Goal: Task Accomplishment & Management: Complete application form

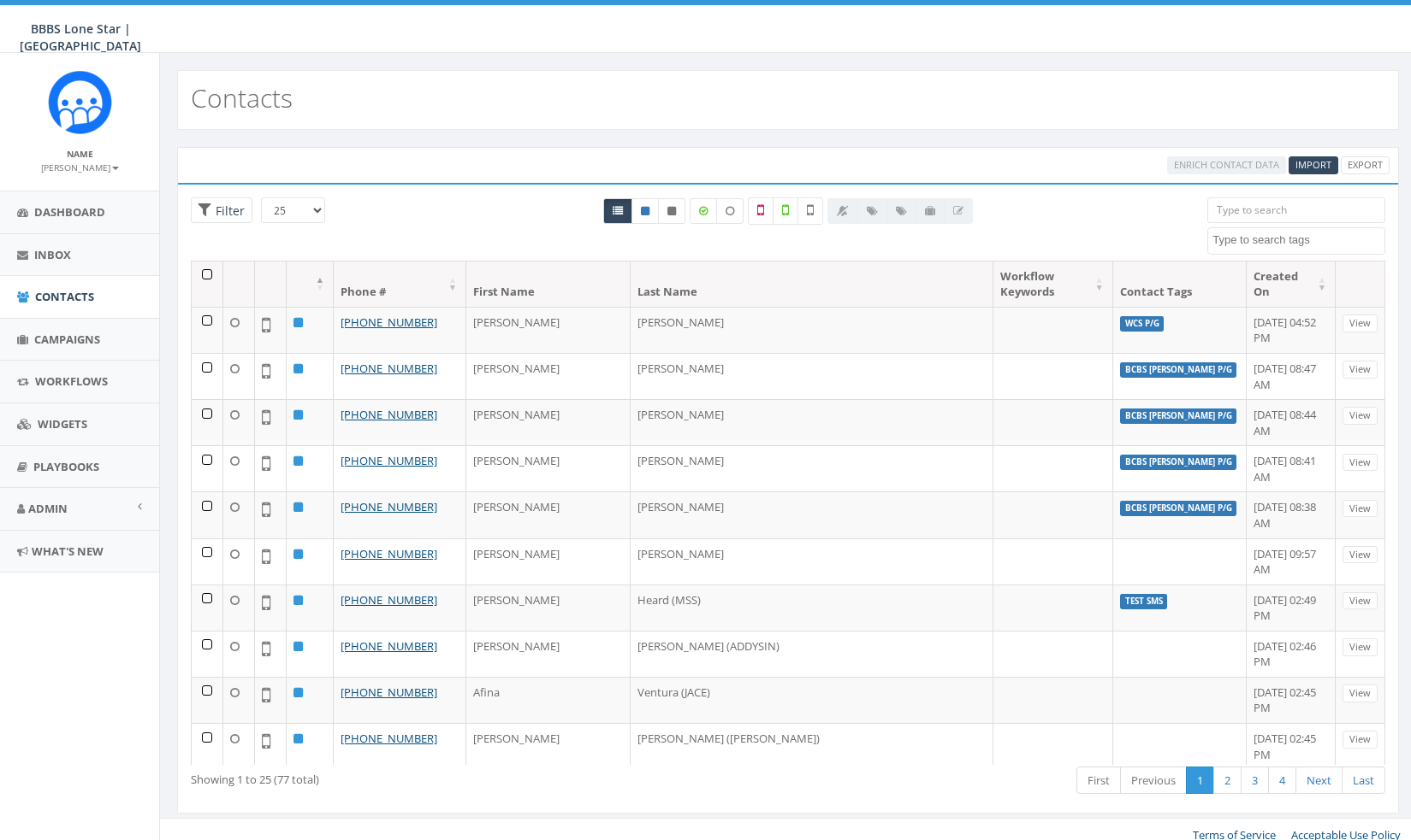
select select
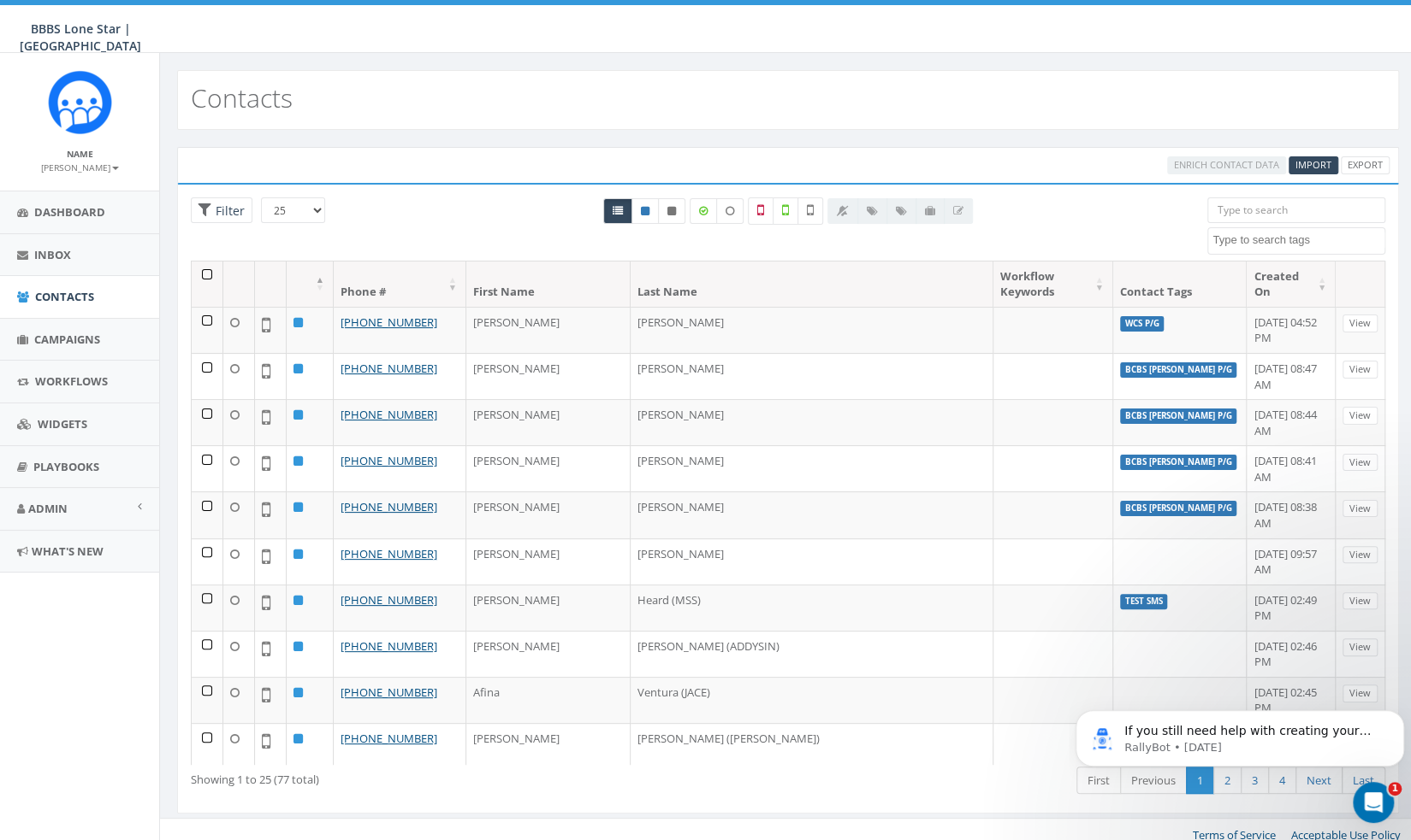
click at [482, 52] on div "BBBS Lone Star | [GEOGRAPHIC_DATA] BBBS Lone Star | [GEOGRAPHIC_DATA] Profile S…" at bounding box center [705, 26] width 1411 height 53
click at [1310, 162] on span "Import" at bounding box center [1312, 164] width 36 height 13
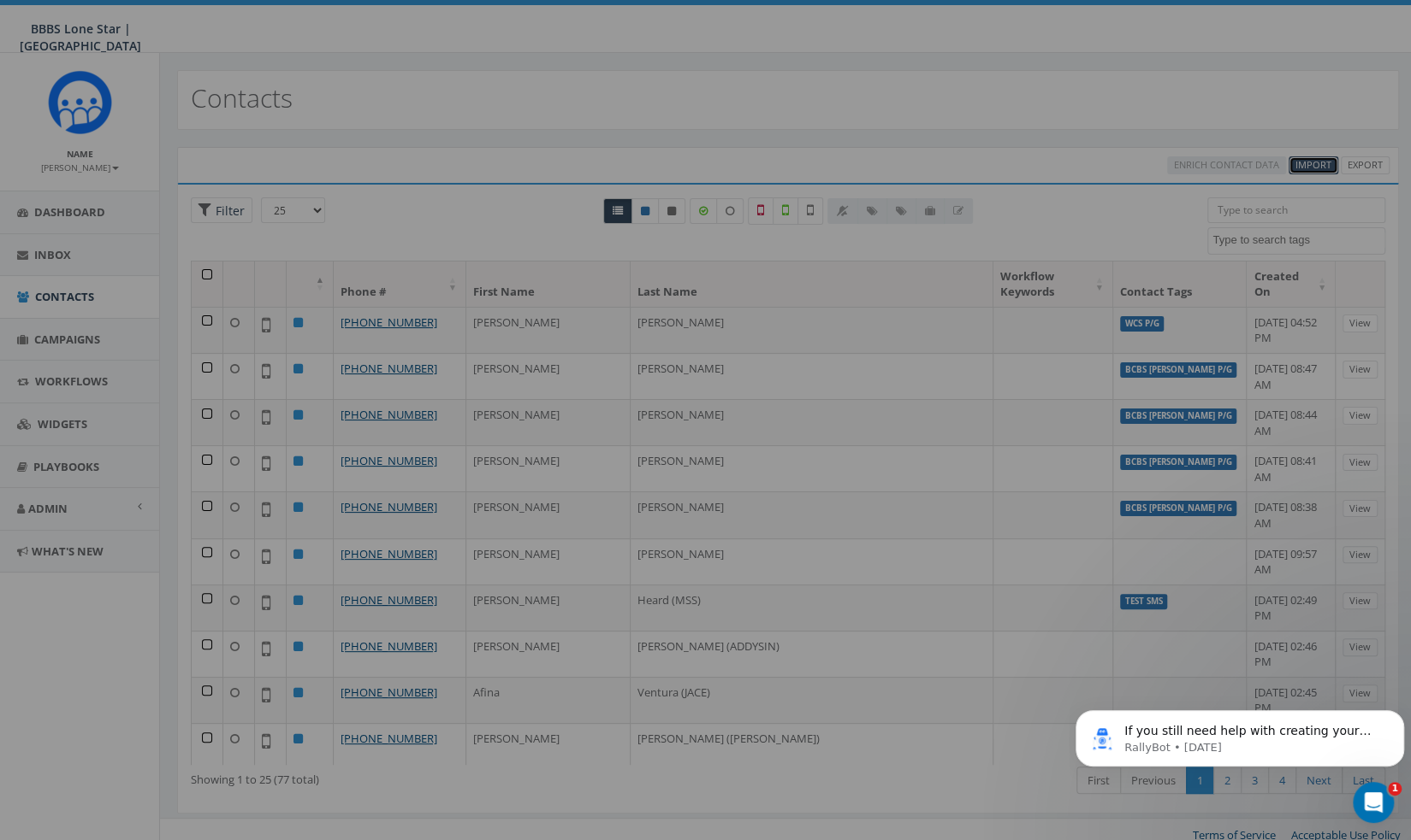
select select
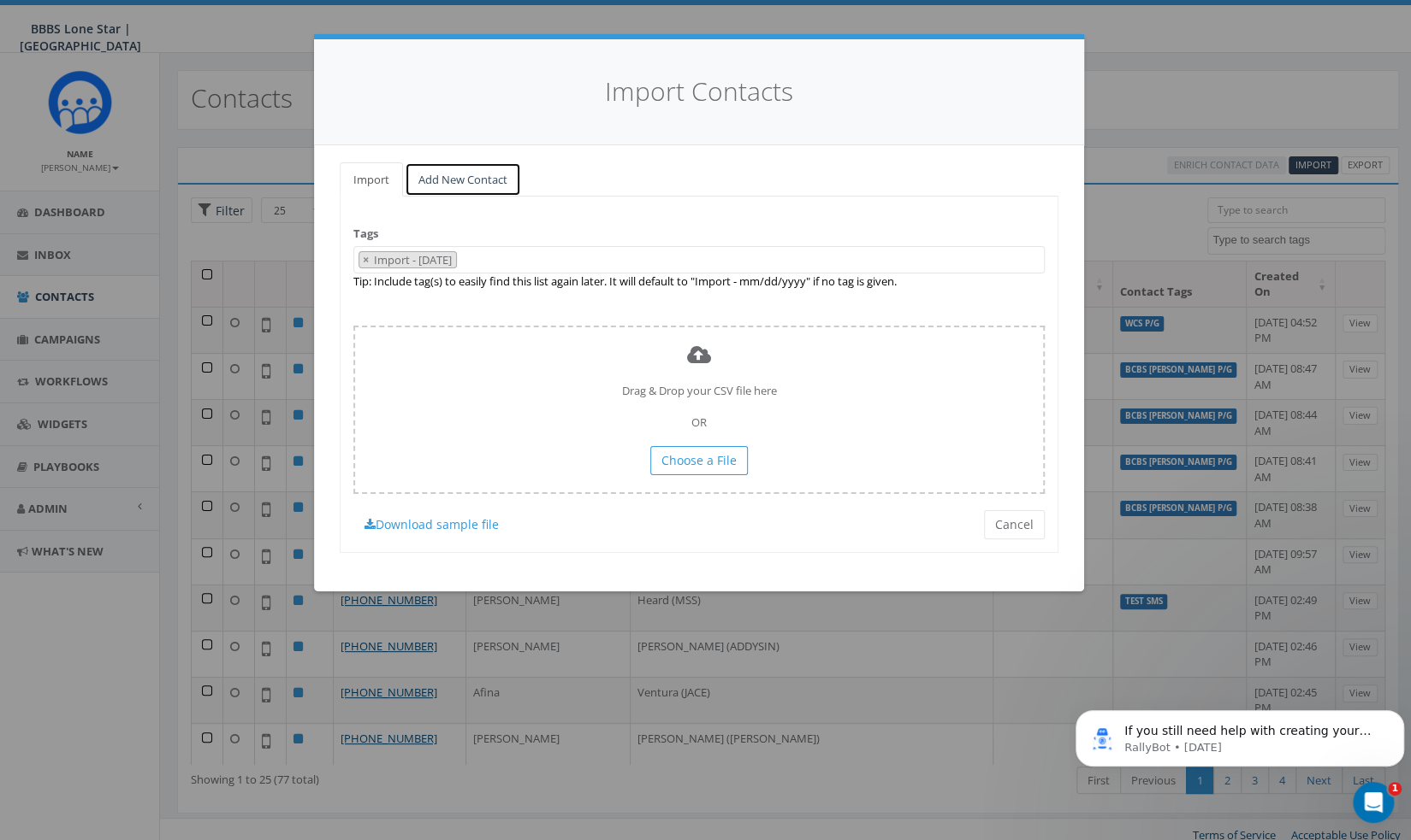
click at [428, 179] on link "Add New Contact" at bounding box center [462, 180] width 116 height 35
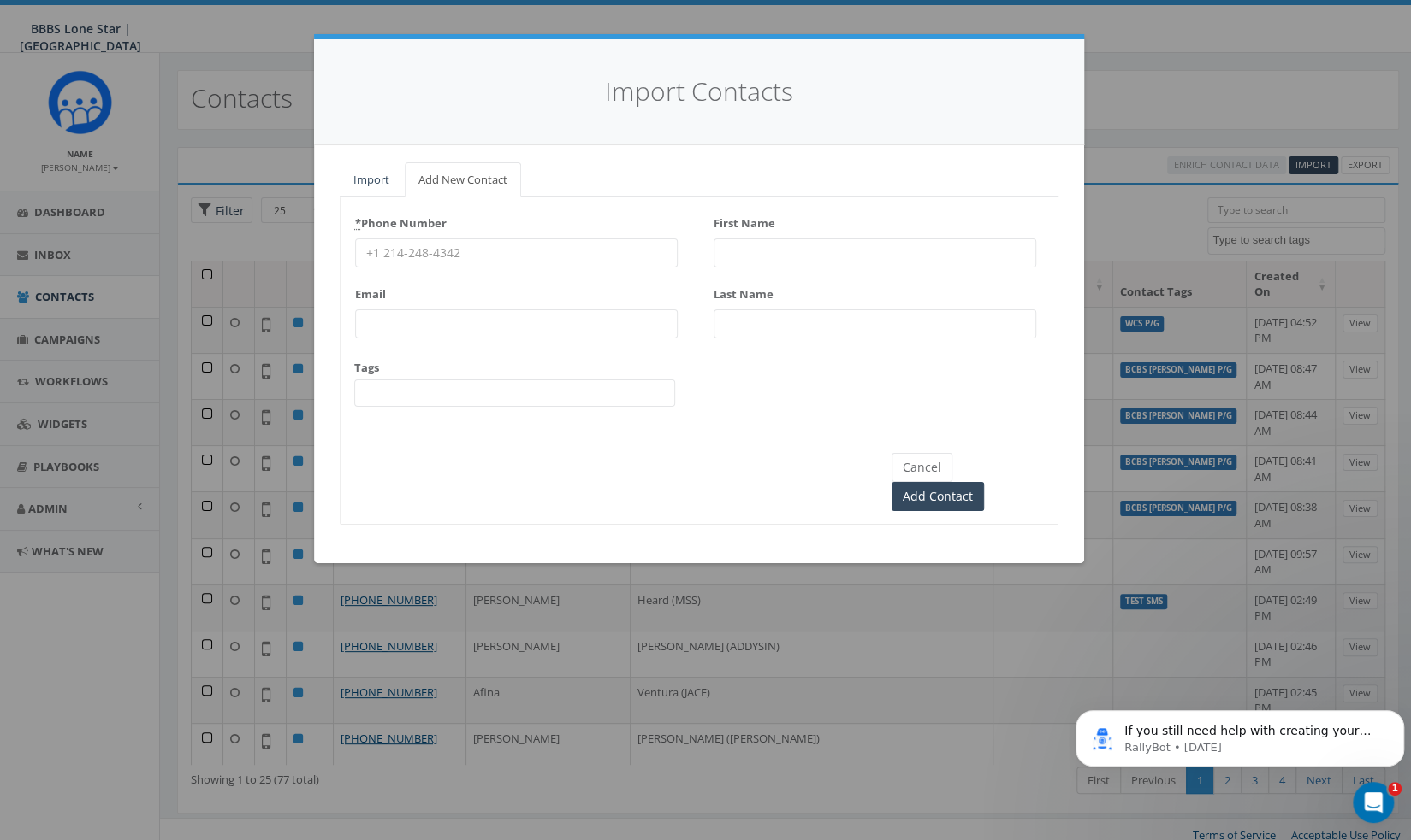
click at [411, 258] on input "* Phone Number" at bounding box center [515, 252] width 322 height 29
click at [421, 257] on input "* Phone Number" at bounding box center [515, 252] width 322 height 29
paste input "[PHONE_NUMBER]"
type input "[PHONE_NUMBER]"
click at [804, 242] on input "First Name" at bounding box center [875, 252] width 322 height 29
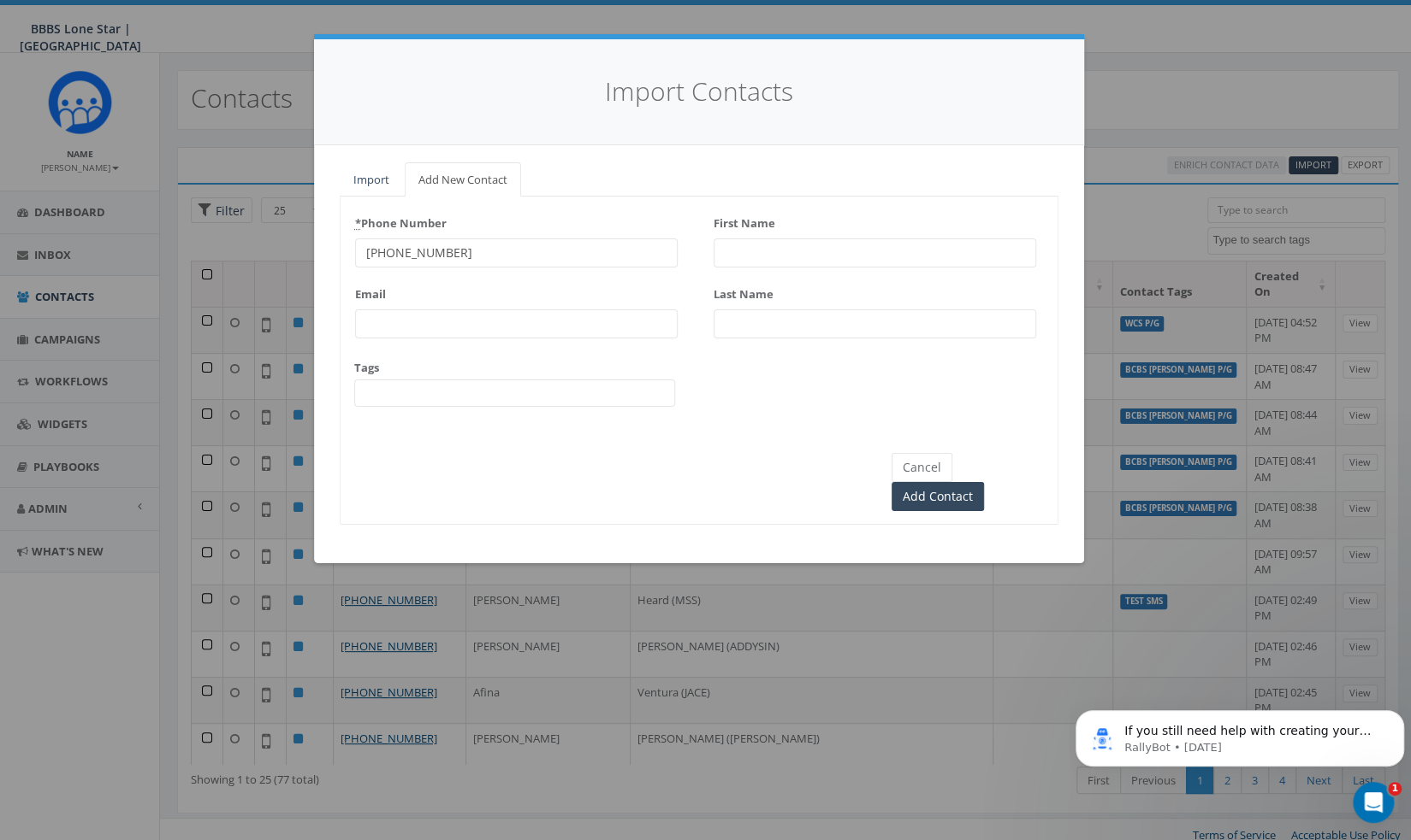
type input "v"
paste input "Chandis"
type input "Chandis"
click at [766, 327] on input "Last Name" at bounding box center [875, 323] width 322 height 29
paste input "[PERSON_NAME]"
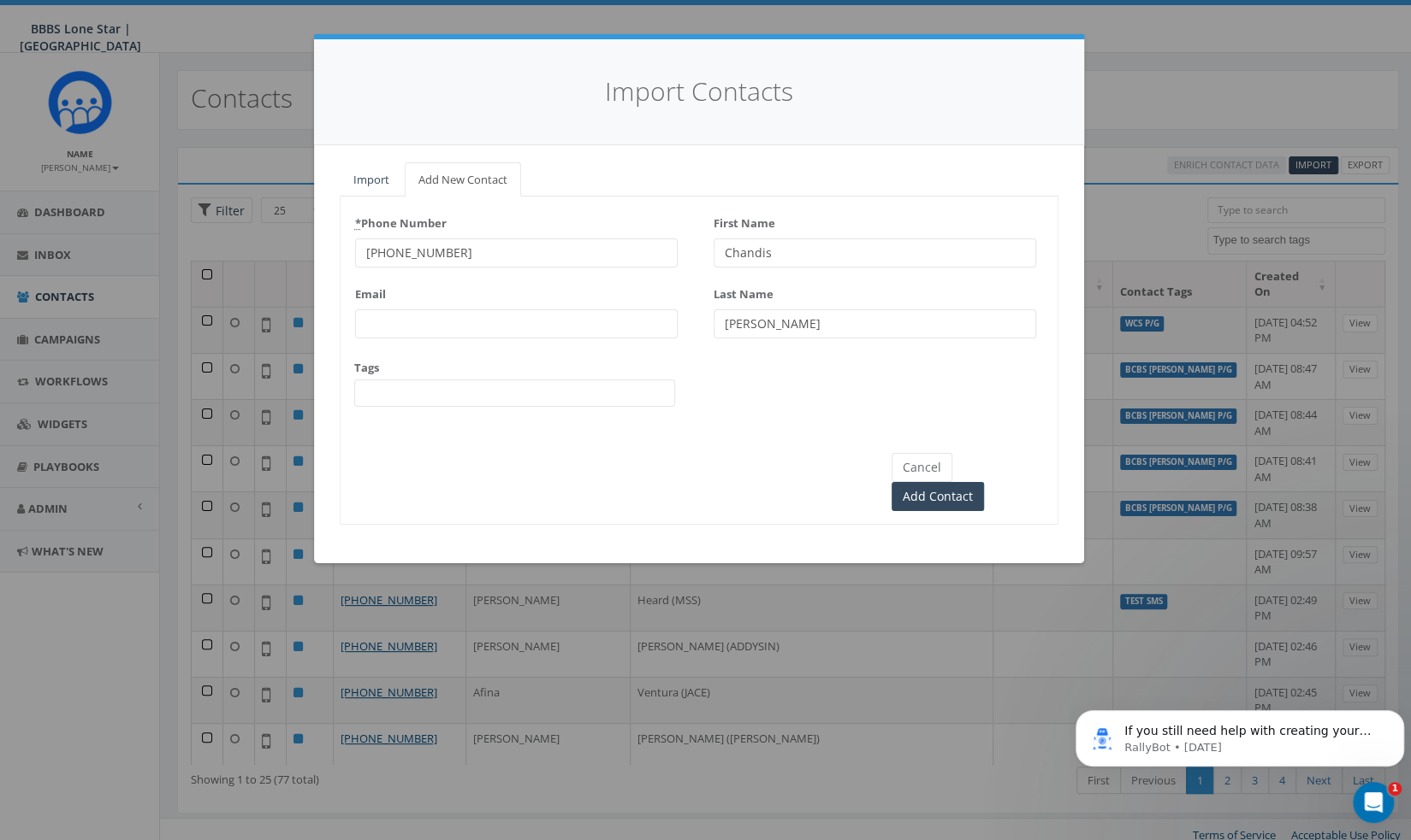
type input "[PERSON_NAME]"
click at [374, 382] on span at bounding box center [514, 393] width 321 height 27
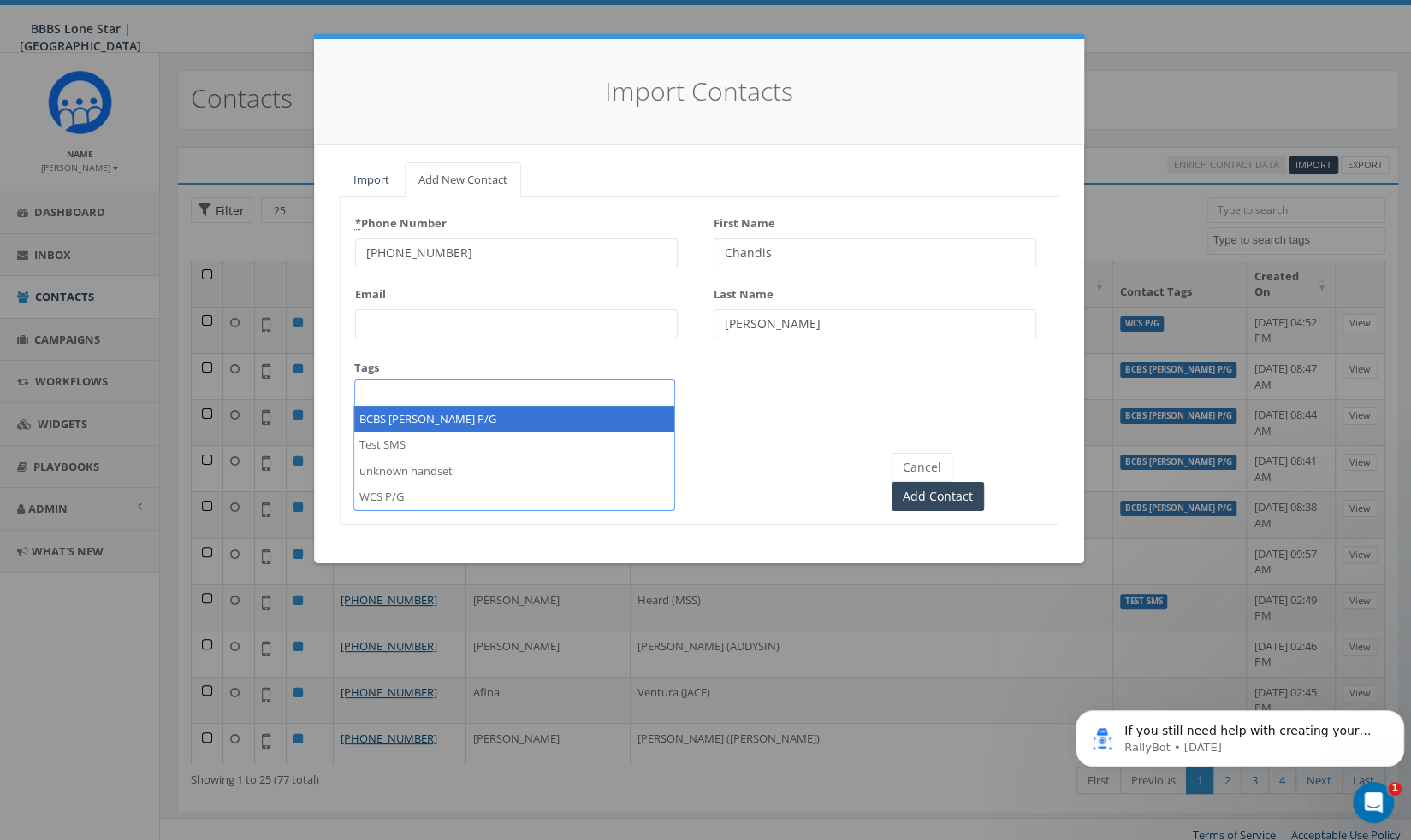
select select "BCBS [PERSON_NAME] P/G"
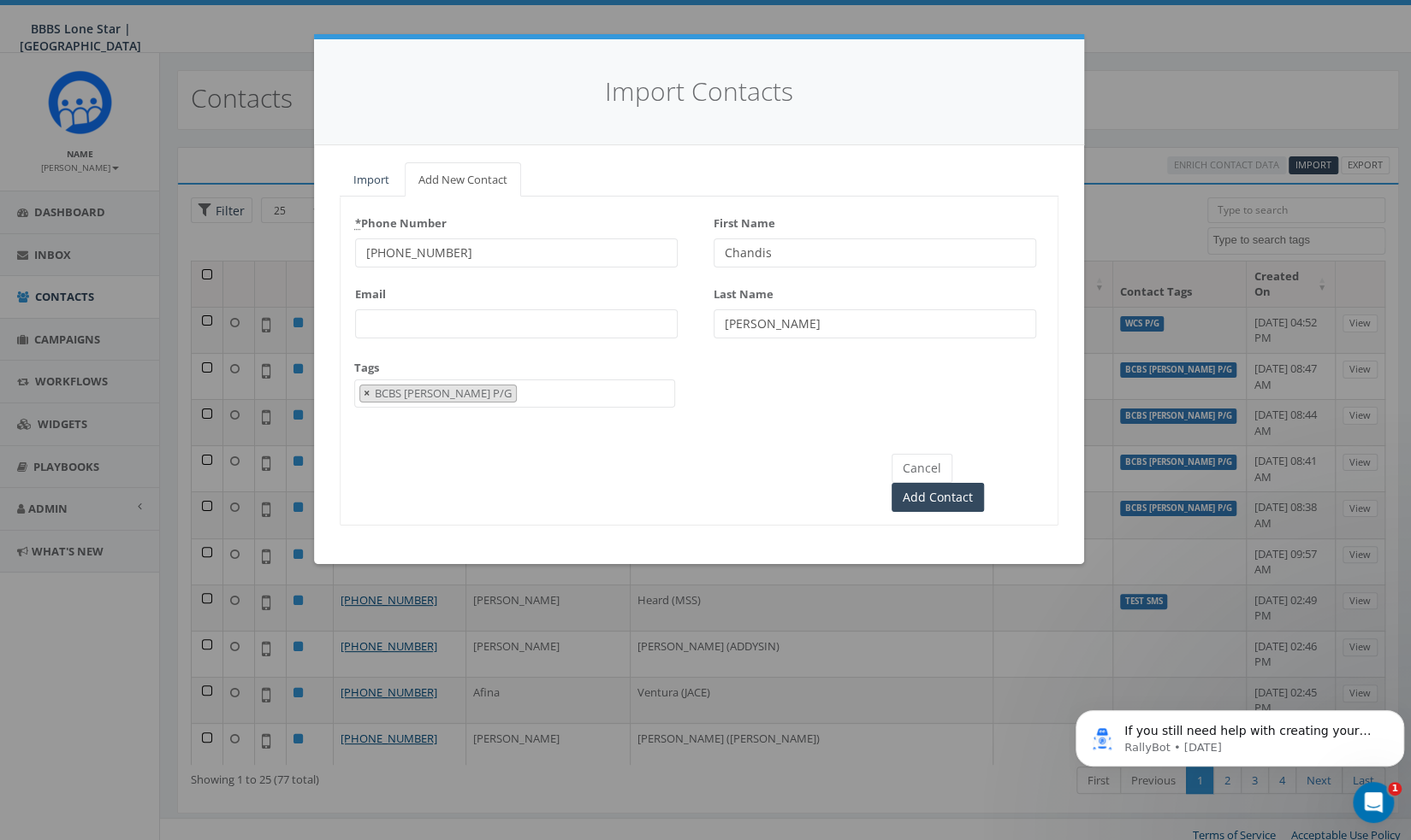
click at [360, 391] on button "×" at bounding box center [366, 394] width 13 height 17
select select
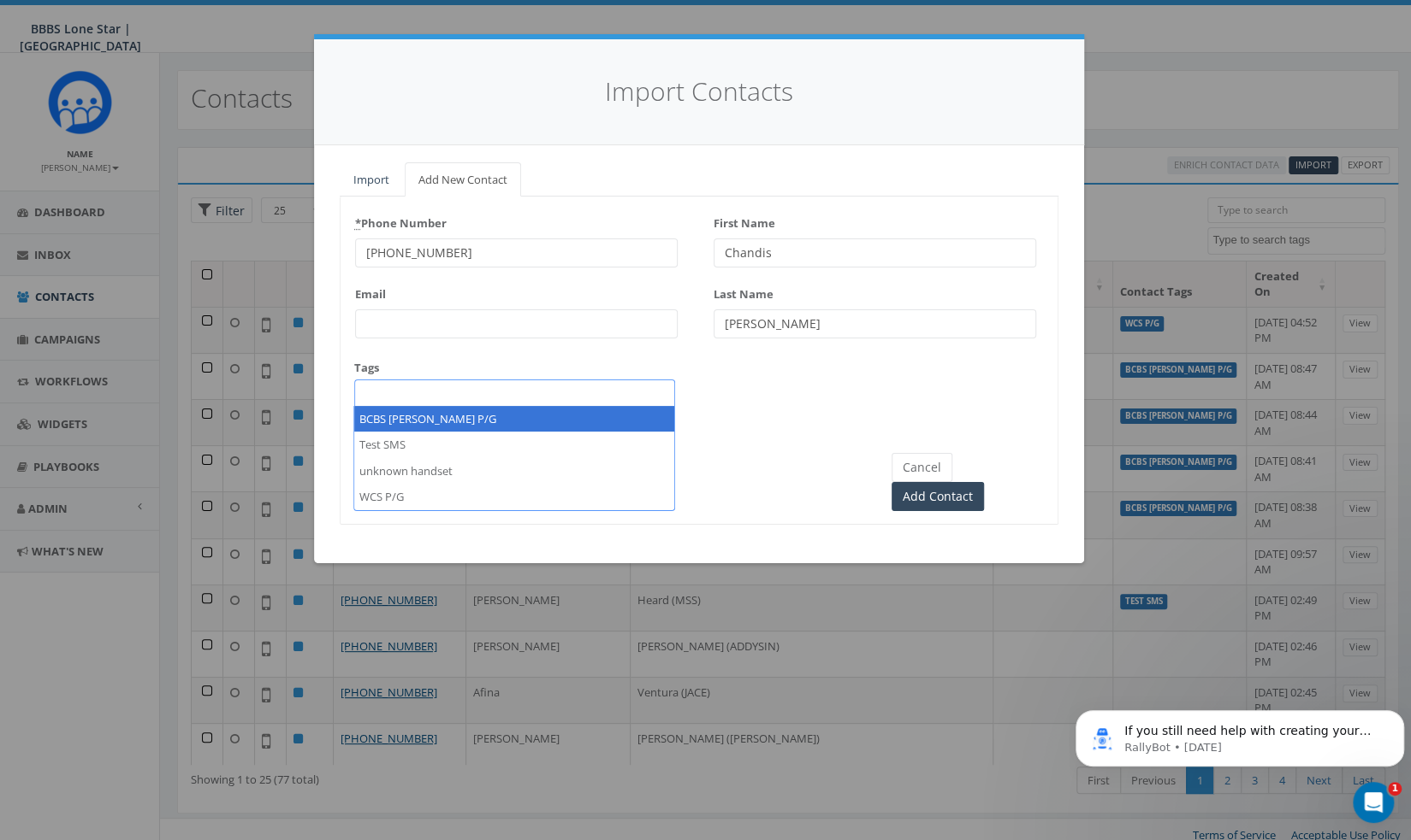
click at [441, 403] on span at bounding box center [514, 393] width 321 height 27
type textarea "BCBS Scotland Park P/G"
select select "BCBS Scotland Park P/G"
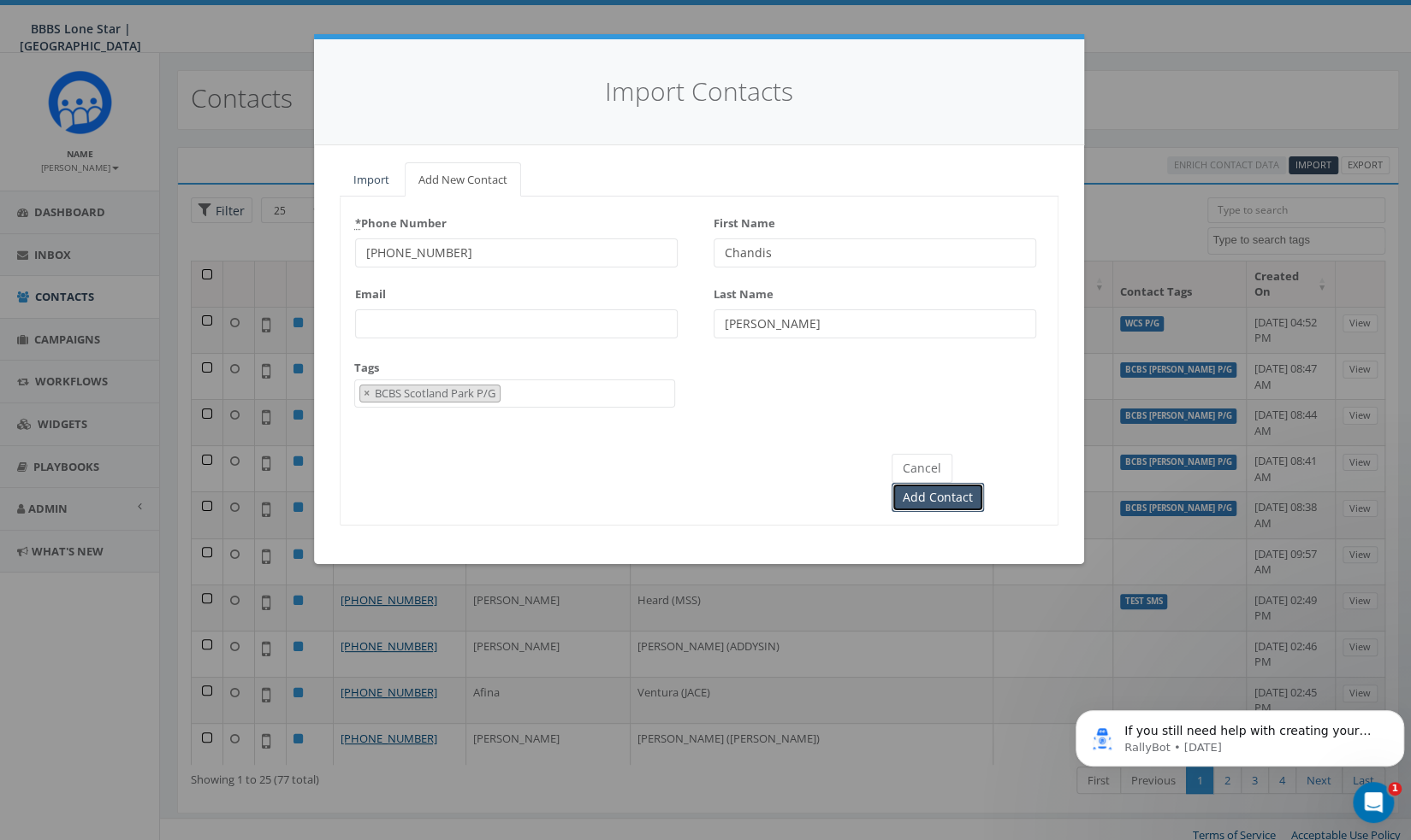
click at [984, 483] on input "Add Contact" at bounding box center [937, 497] width 93 height 29
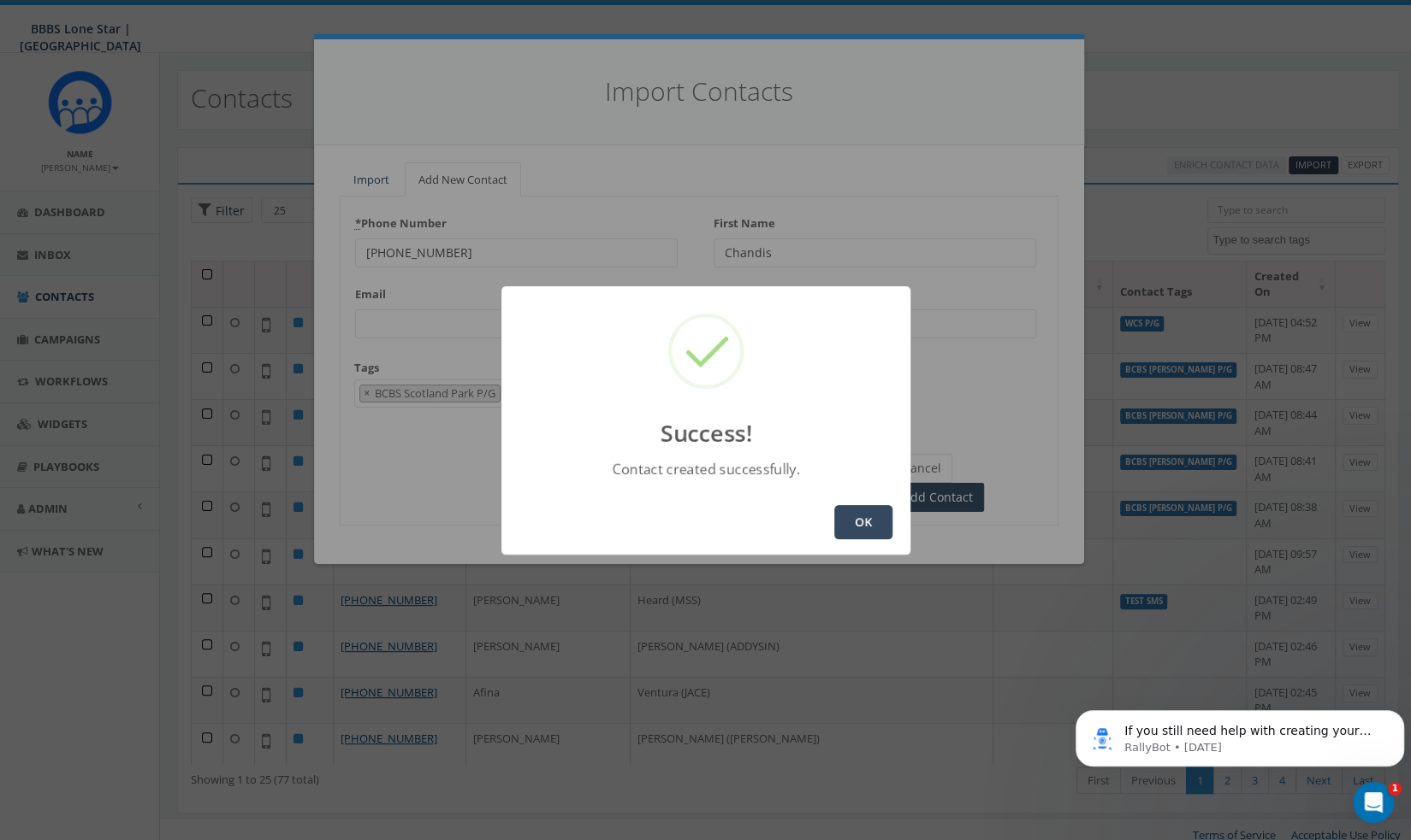
click at [854, 513] on button "OK" at bounding box center [863, 522] width 59 height 34
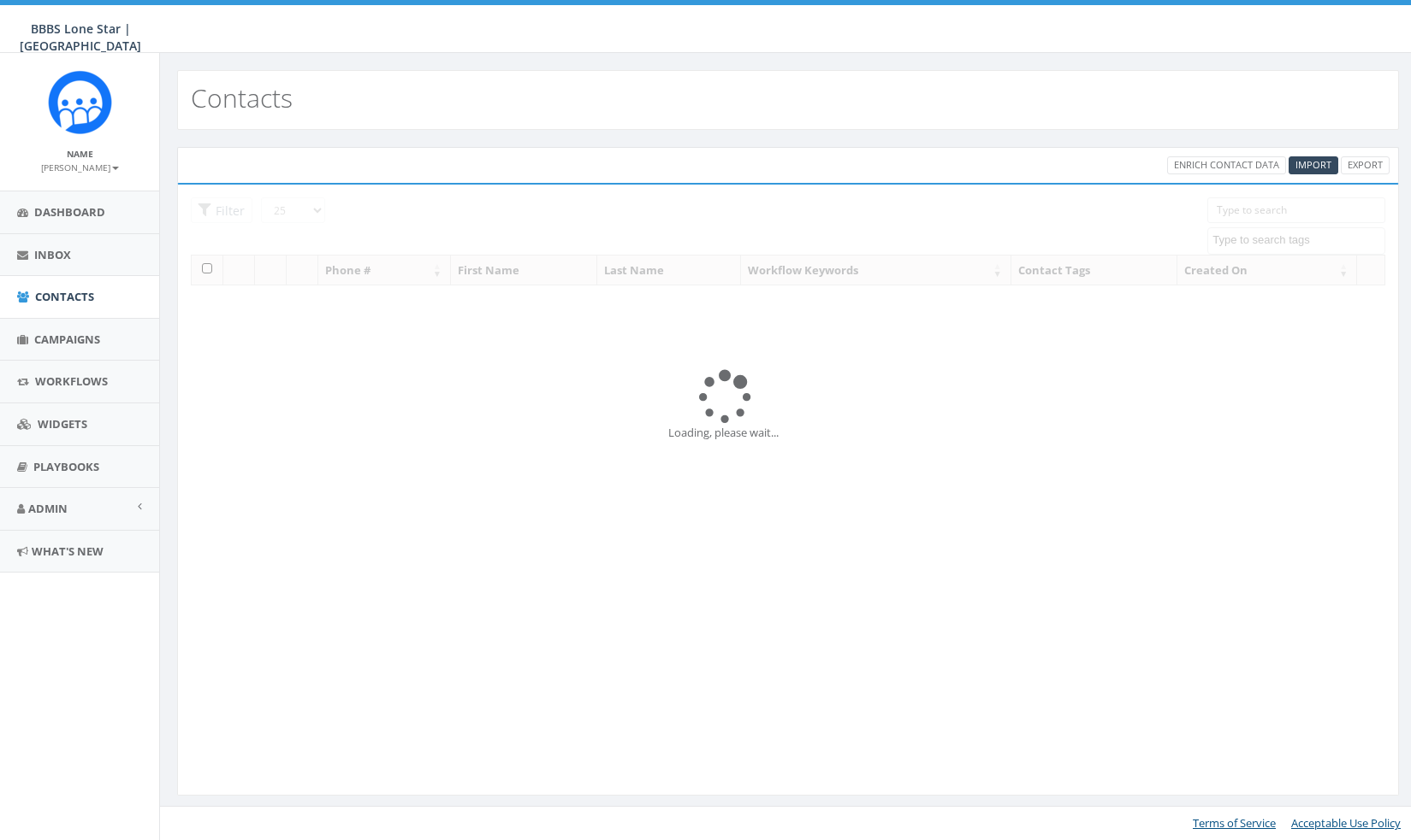
select select
